Goal: Register for event/course

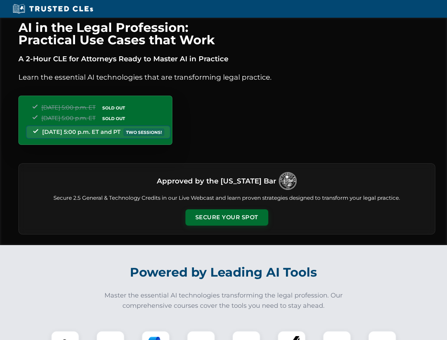
click at [226, 217] on button "Secure Your Spot" at bounding box center [226, 217] width 83 height 16
click at [65, 335] on img at bounding box center [65, 344] width 21 height 21
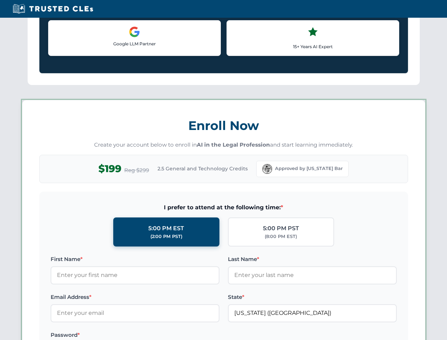
click at [156, 335] on label "Password *" at bounding box center [135, 335] width 169 height 8
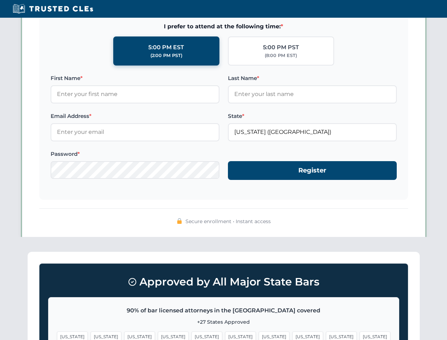
click at [326, 335] on span "[US_STATE]" at bounding box center [341, 336] width 31 height 10
